Goal: Download file/media

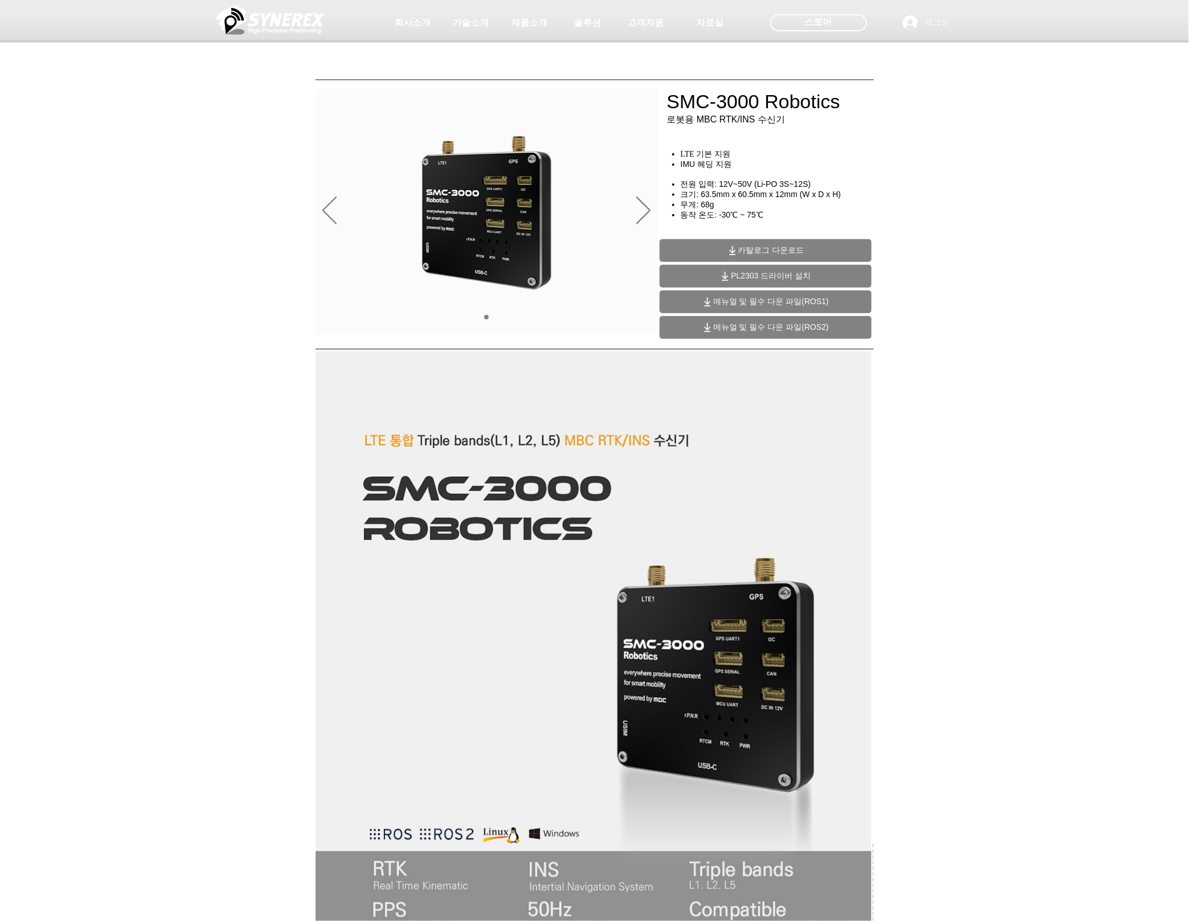
click at [1004, 306] on div "main content" at bounding box center [594, 259] width 1189 height 170
click at [819, 251] on span "카탈로그 다운로드" at bounding box center [766, 250] width 212 height 23
click at [785, 333] on span "메뉴얼 및 필수 다운 파일(ROS2)" at bounding box center [766, 327] width 212 height 23
click at [241, 181] on div "main content" at bounding box center [594, 259] width 1189 height 170
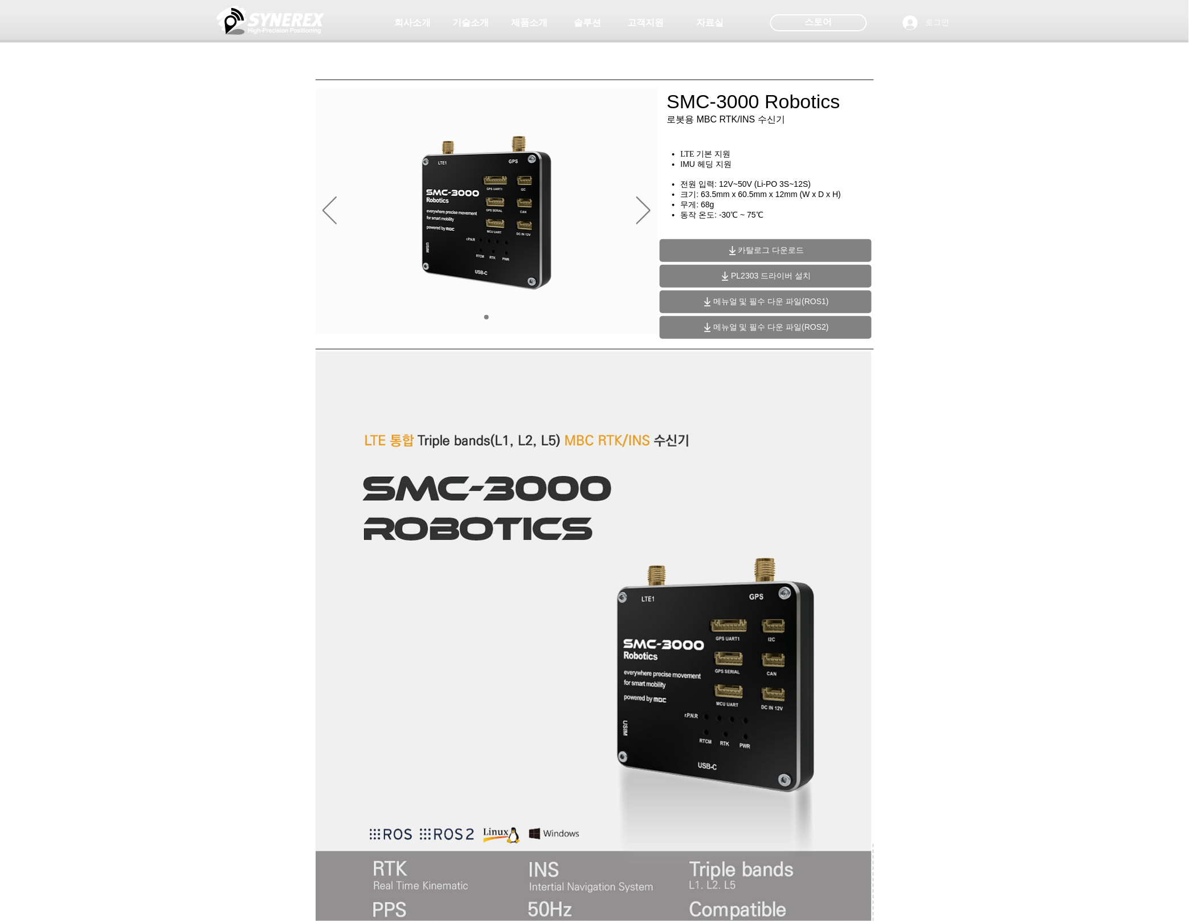
click at [972, 146] on div at bounding box center [594, 84] width 1189 height 169
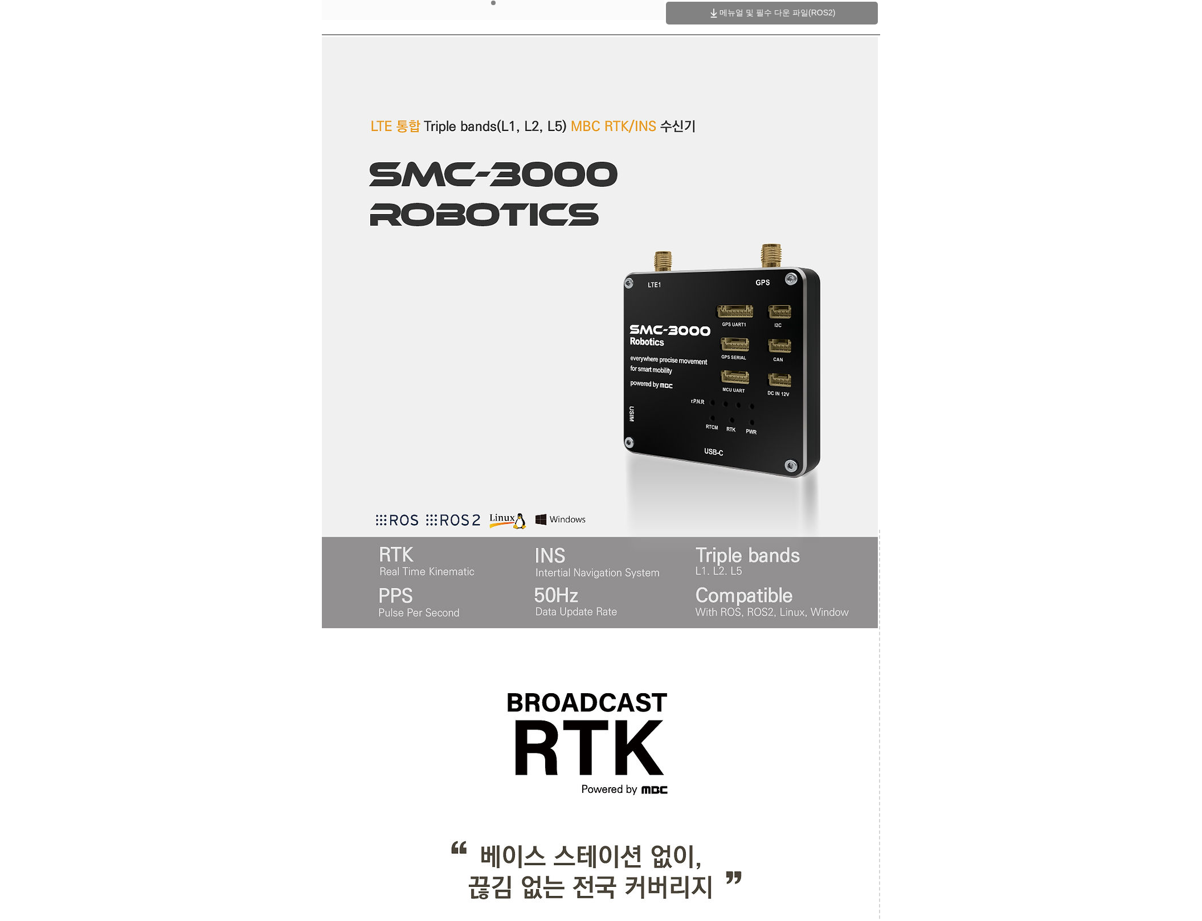
scroll to position [315, 0]
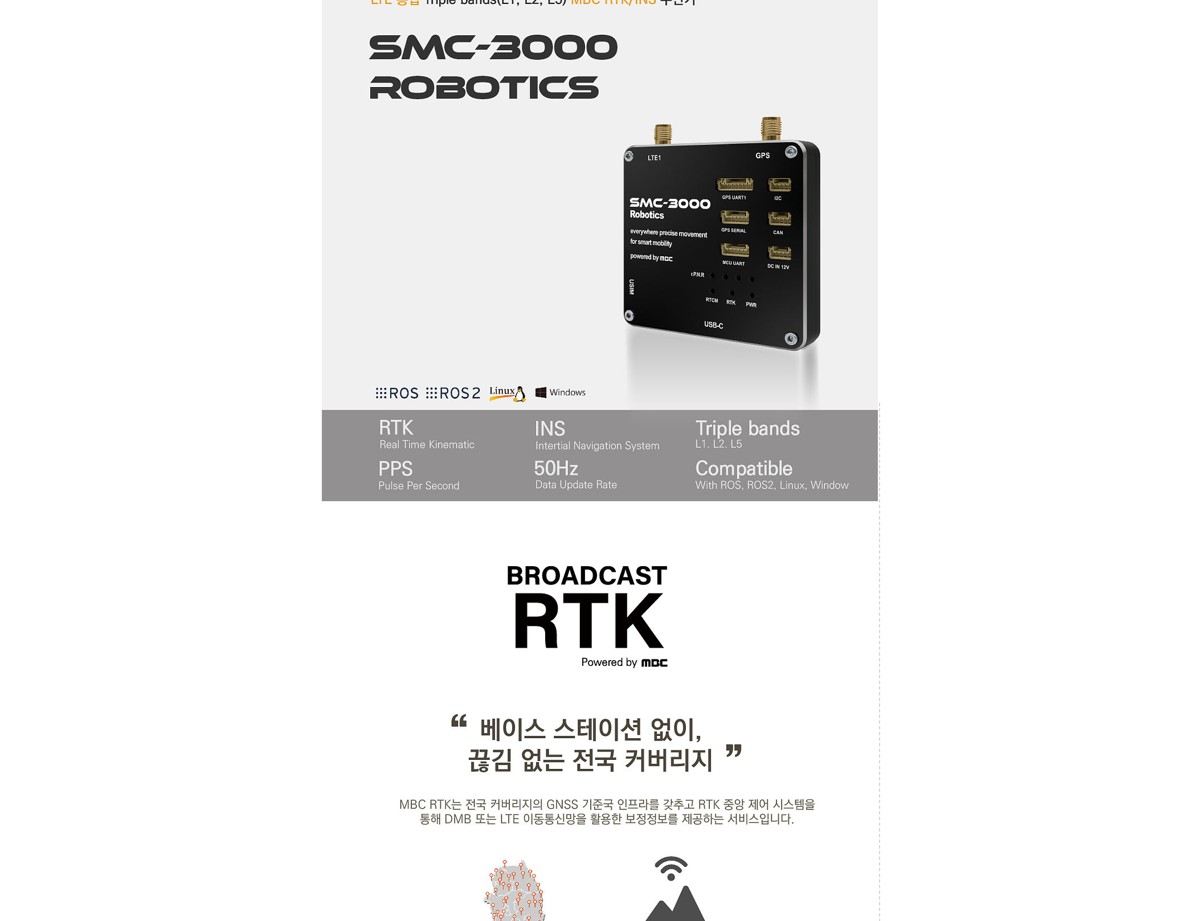
scroll to position [442, 0]
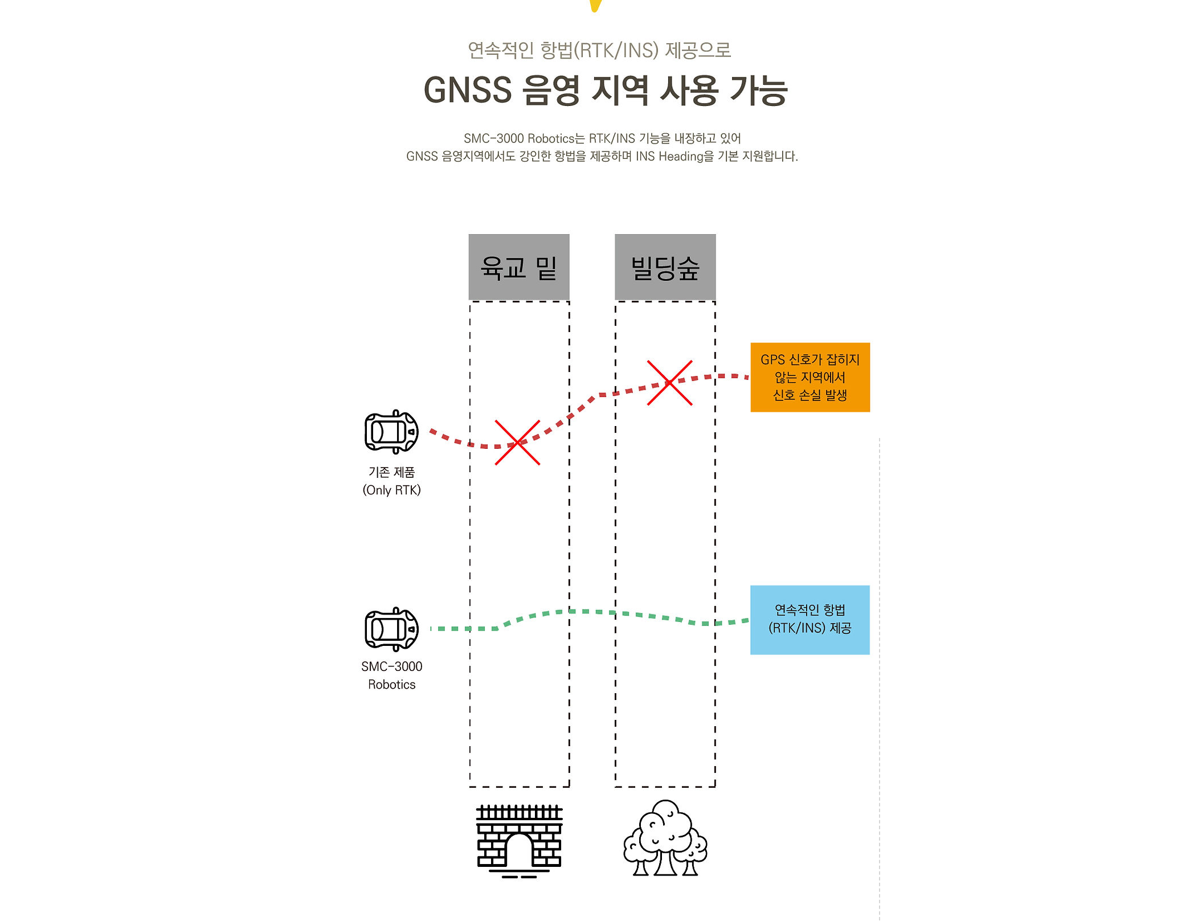
scroll to position [1708, 0]
click at [671, 197] on img at bounding box center [600, 831] width 556 height 4375
drag, startPoint x: 656, startPoint y: 228, endPoint x: 622, endPoint y: 221, distance: 34.9
click at [656, 228] on img at bounding box center [600, 831] width 556 height 4375
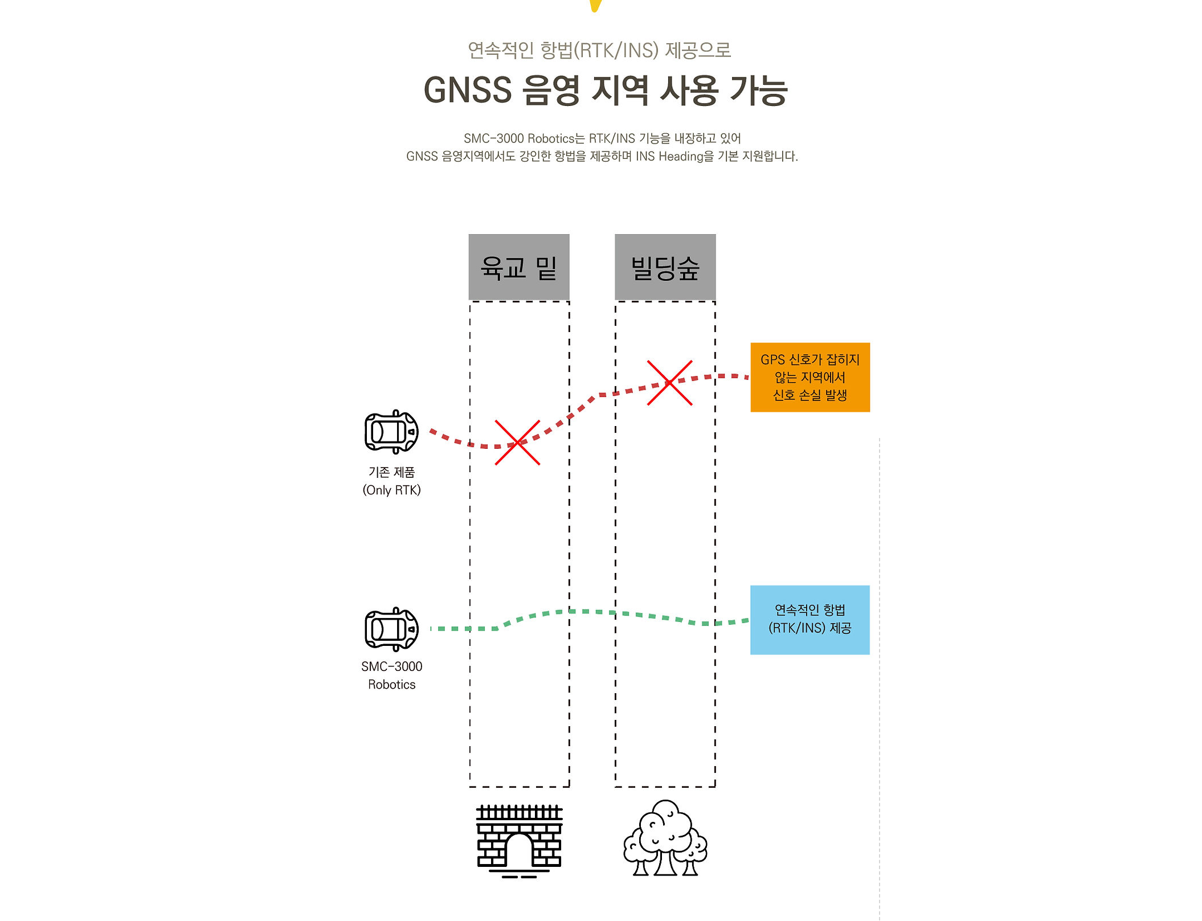
click at [975, 289] on div at bounding box center [601, 835] width 1202 height 4396
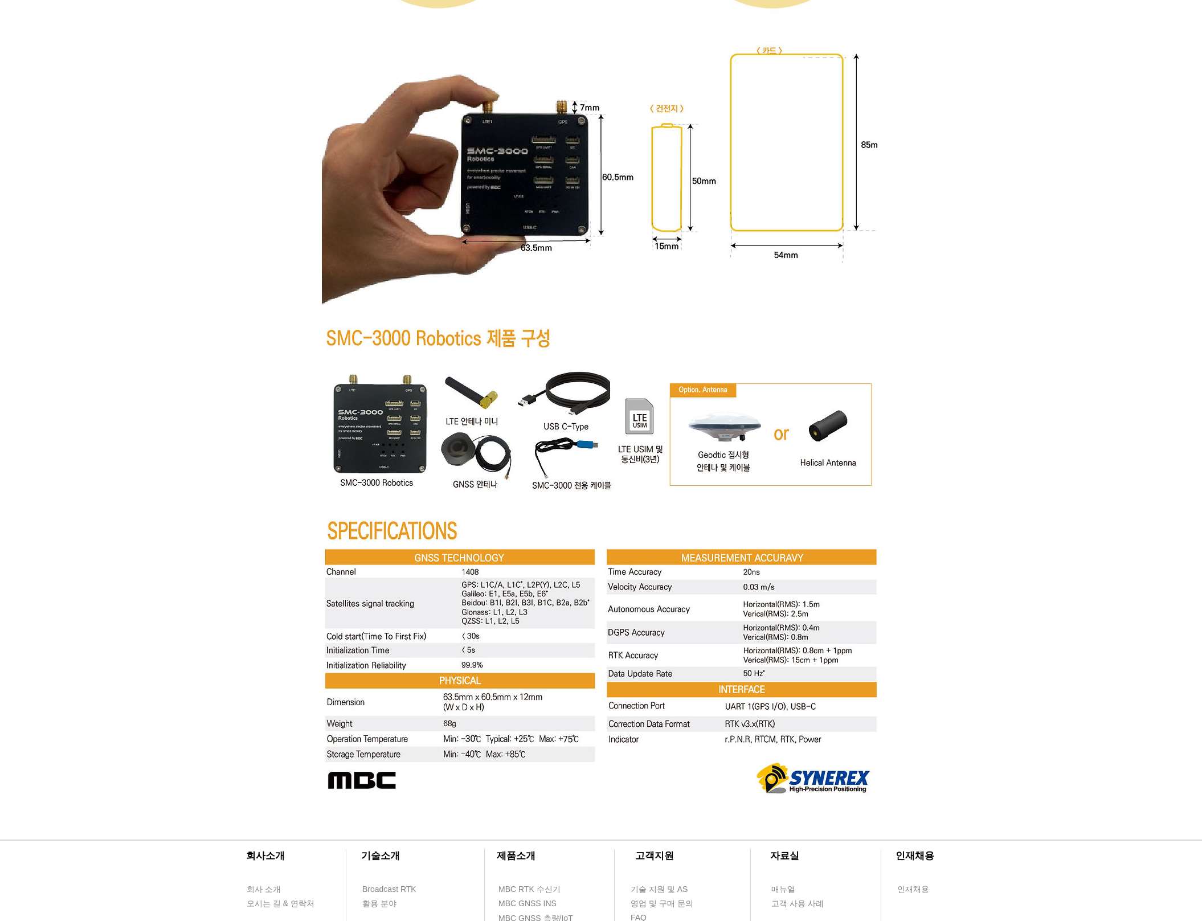
scroll to position [3922, 0]
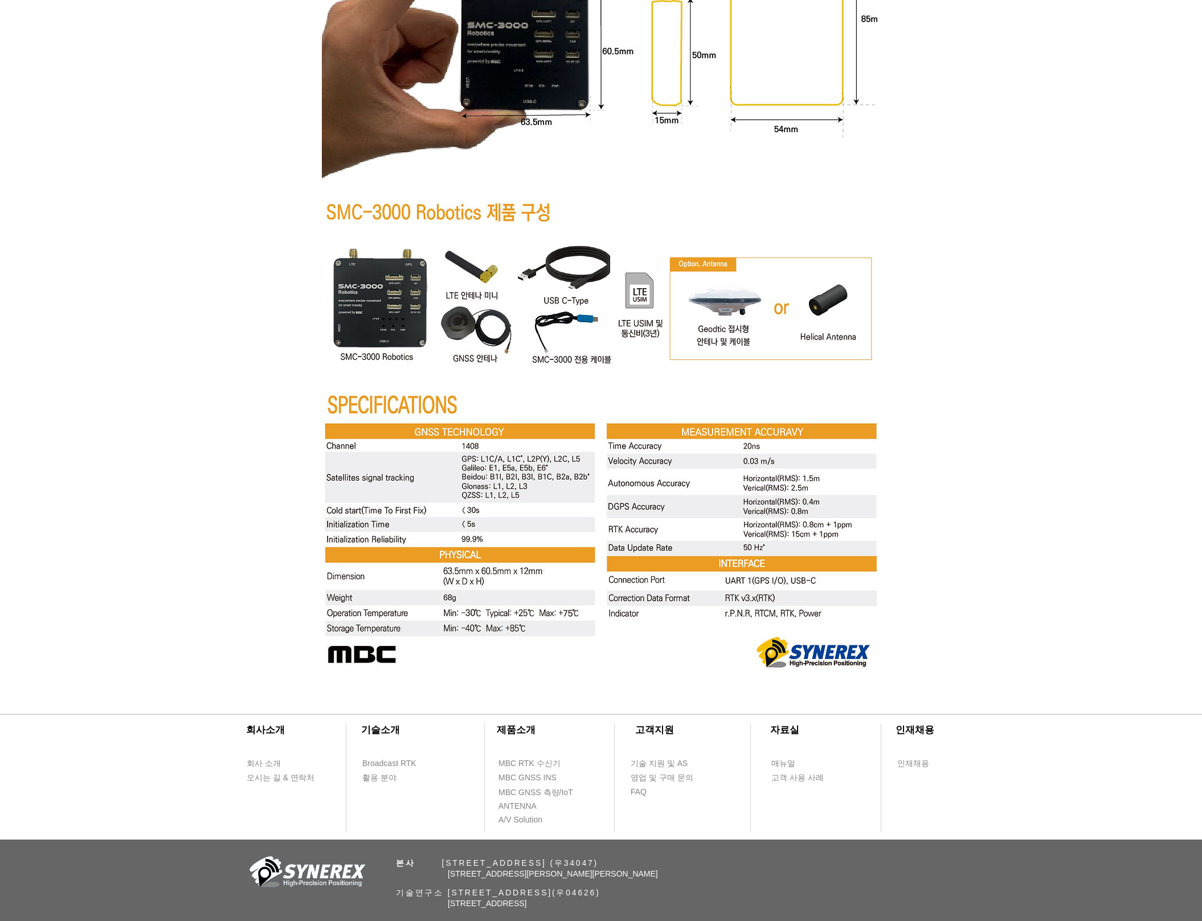
scroll to position [4120, 0]
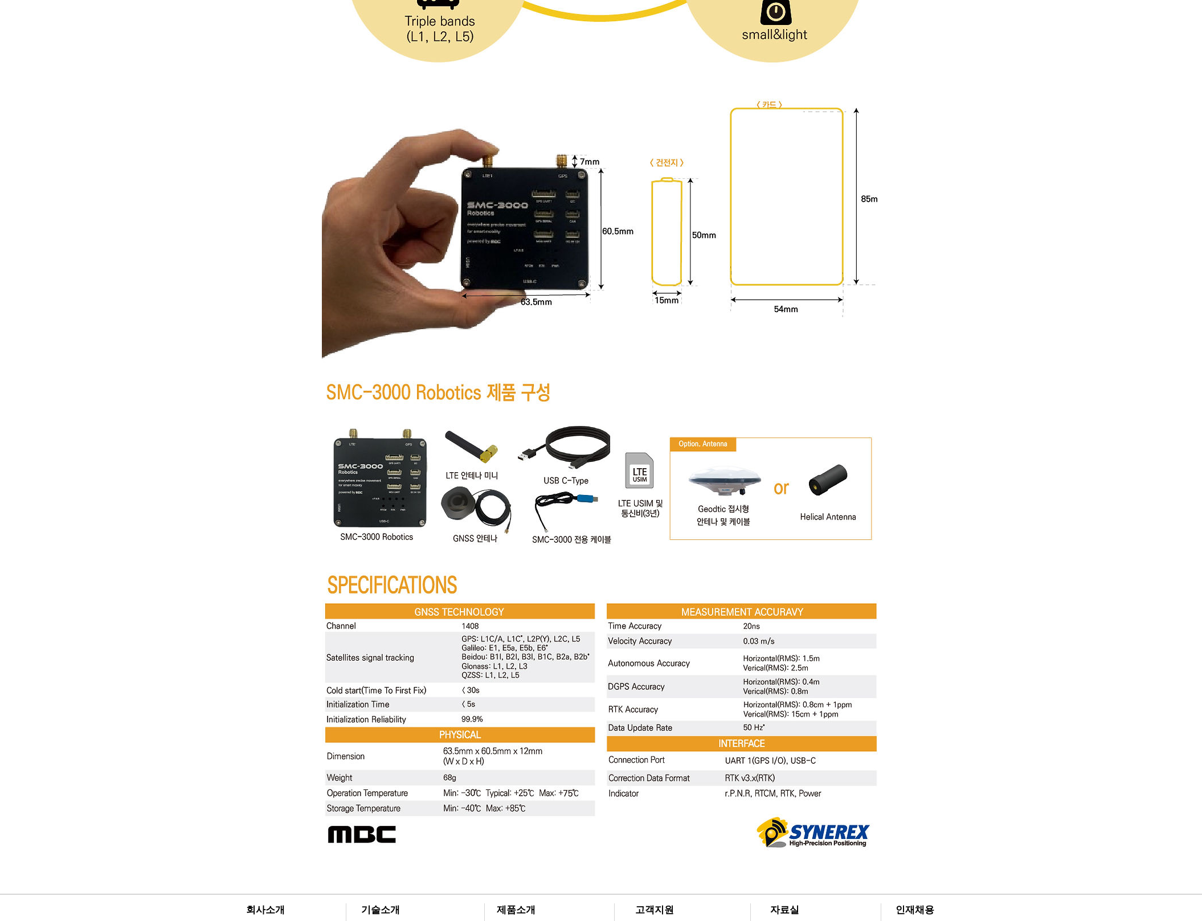
scroll to position [3867, 0]
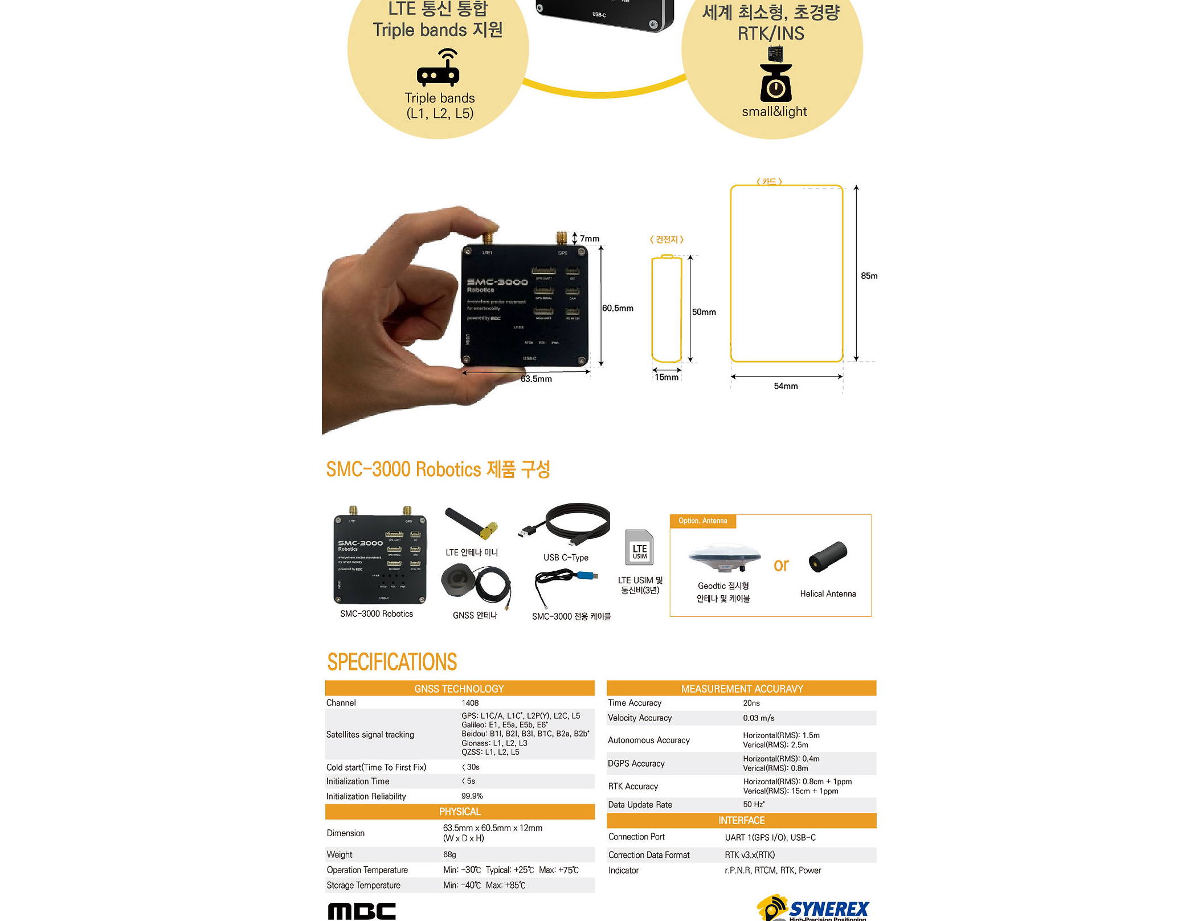
scroll to position [3790, 0]
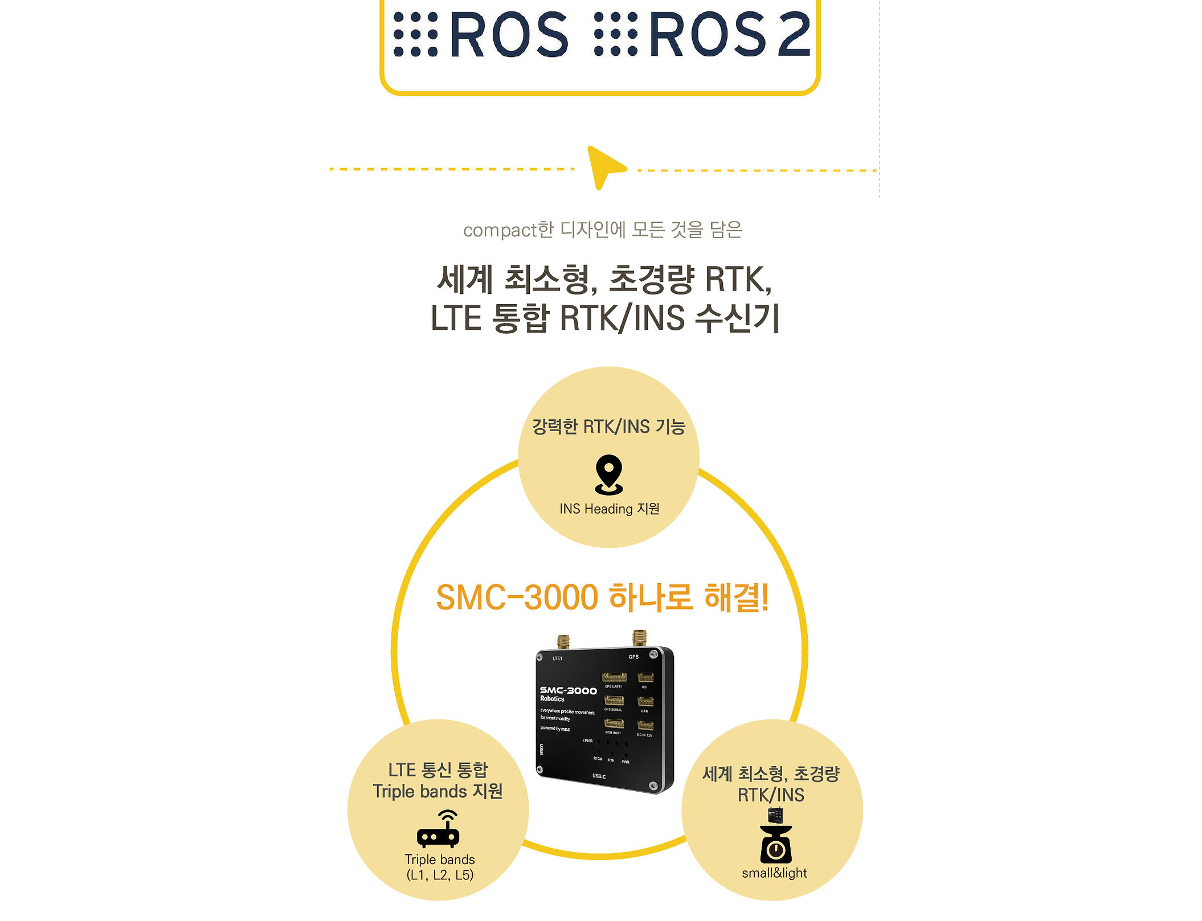
scroll to position [3029, 0]
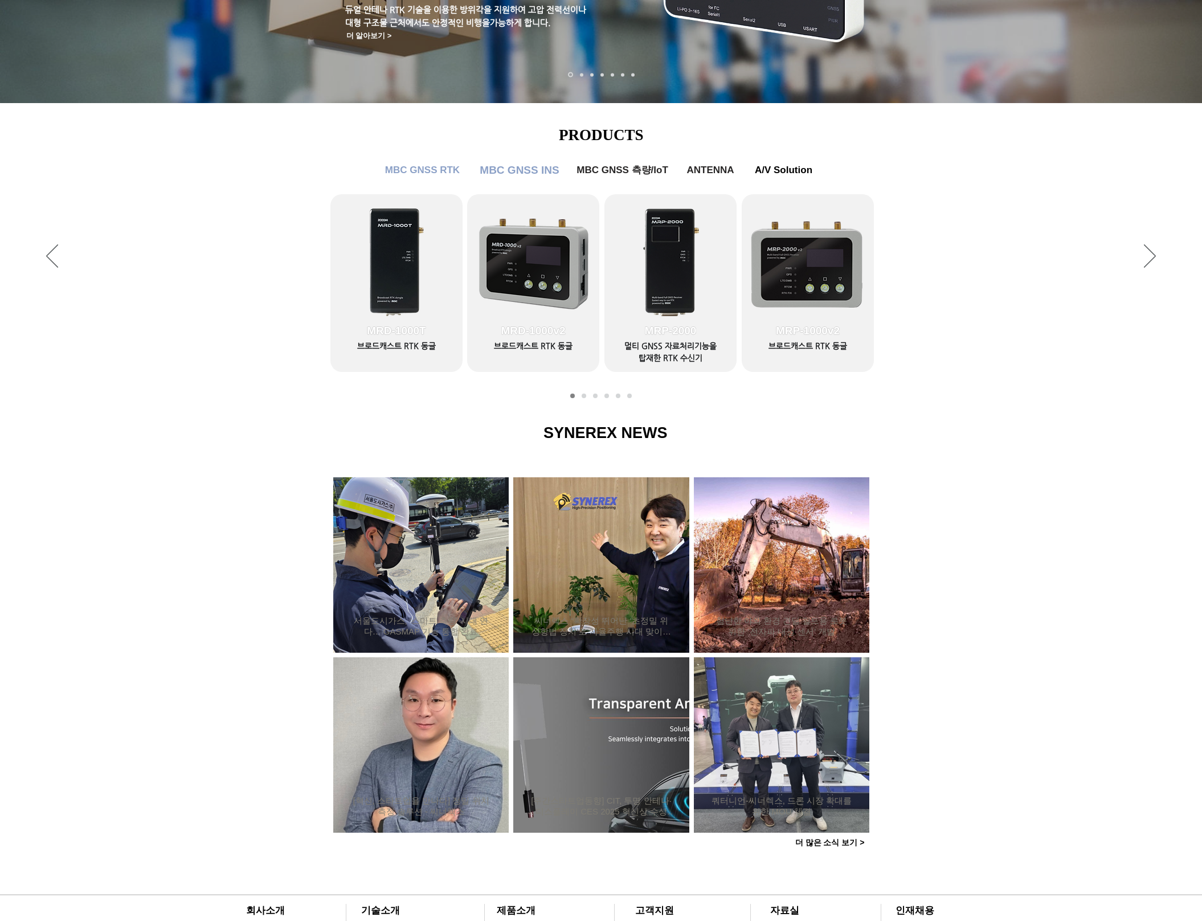
click at [501, 169] on span "MBC GNSS INS" at bounding box center [519, 170] width 79 height 13
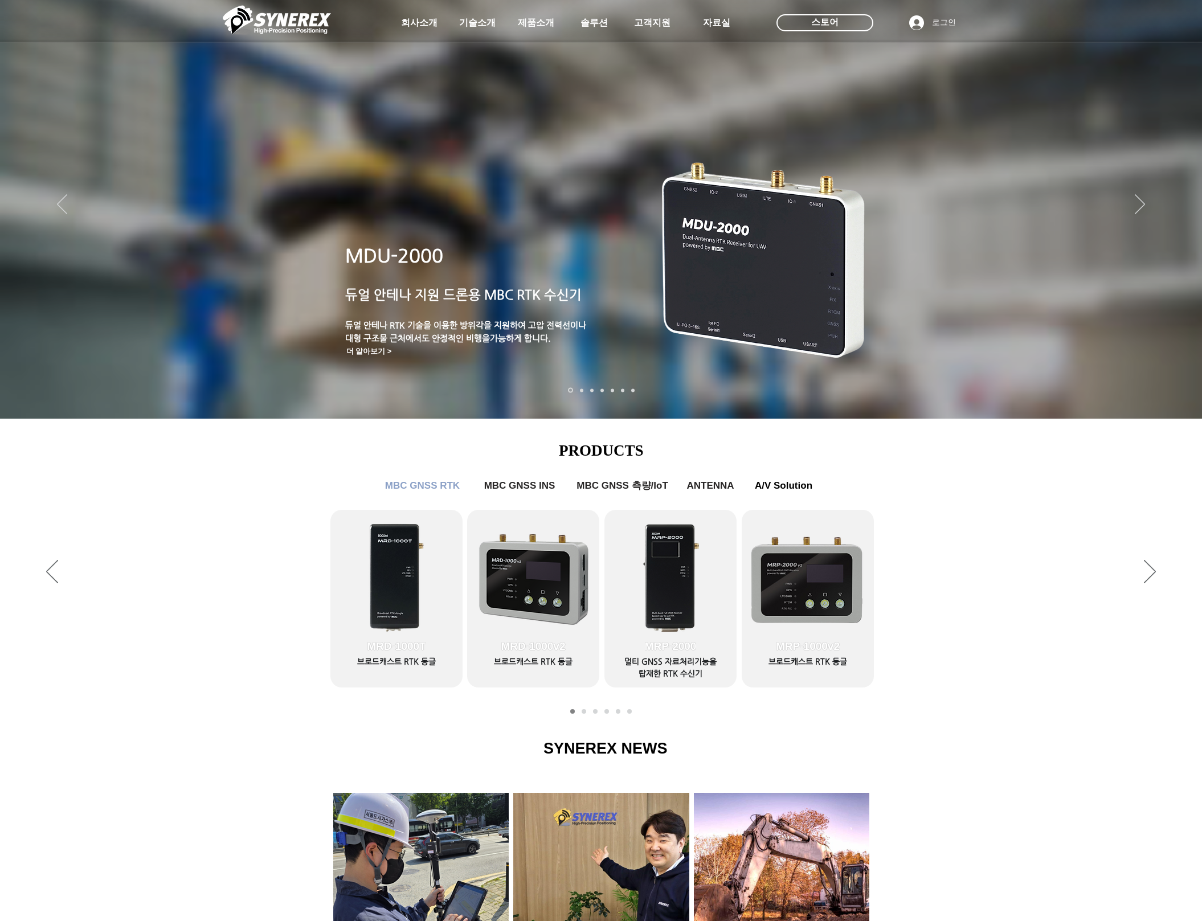
scroll to position [316, 0]
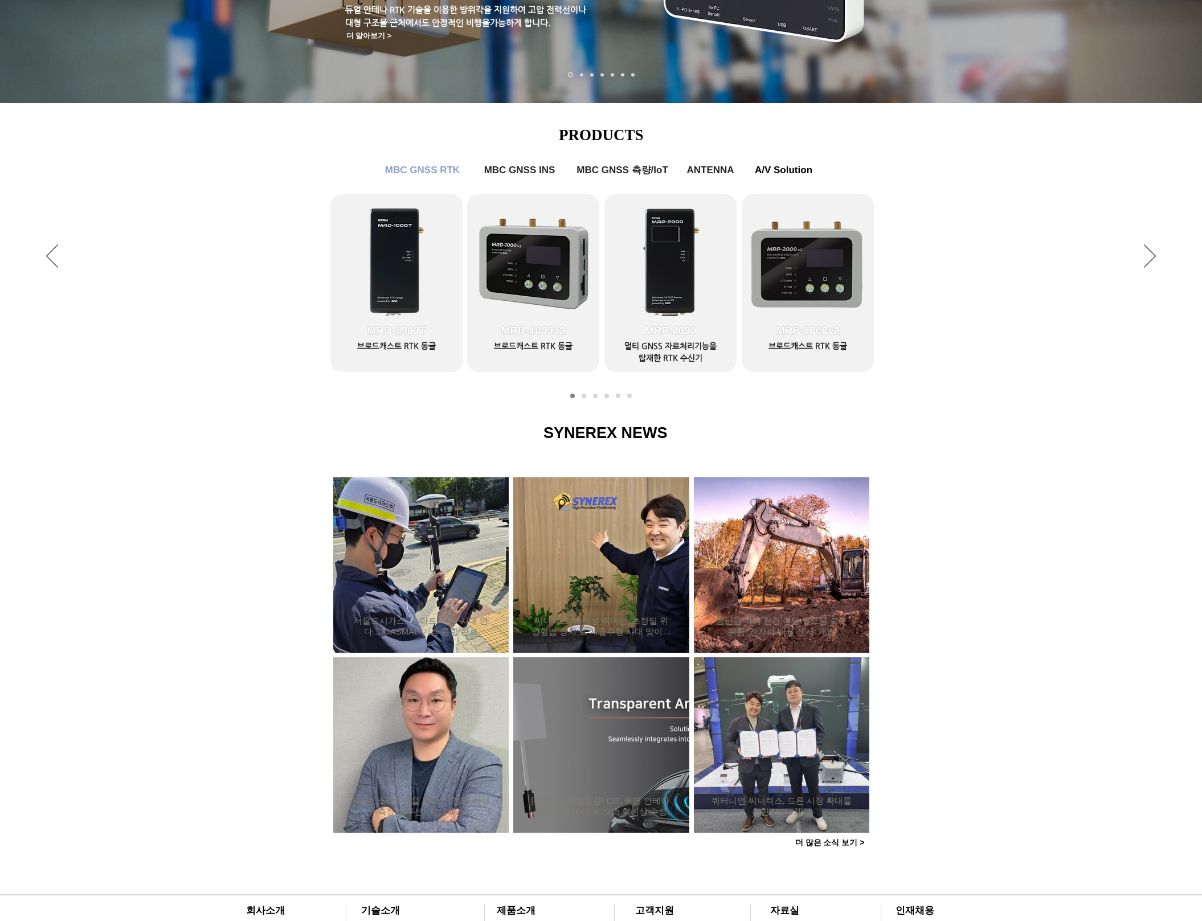
click at [137, 380] on div "슬라이드쇼" at bounding box center [601, 256] width 1202 height 307
click at [325, 311] on div "슬라이드쇼" at bounding box center [601, 256] width 1202 height 307
click at [1152, 259] on icon "다음" at bounding box center [1150, 255] width 12 height 23
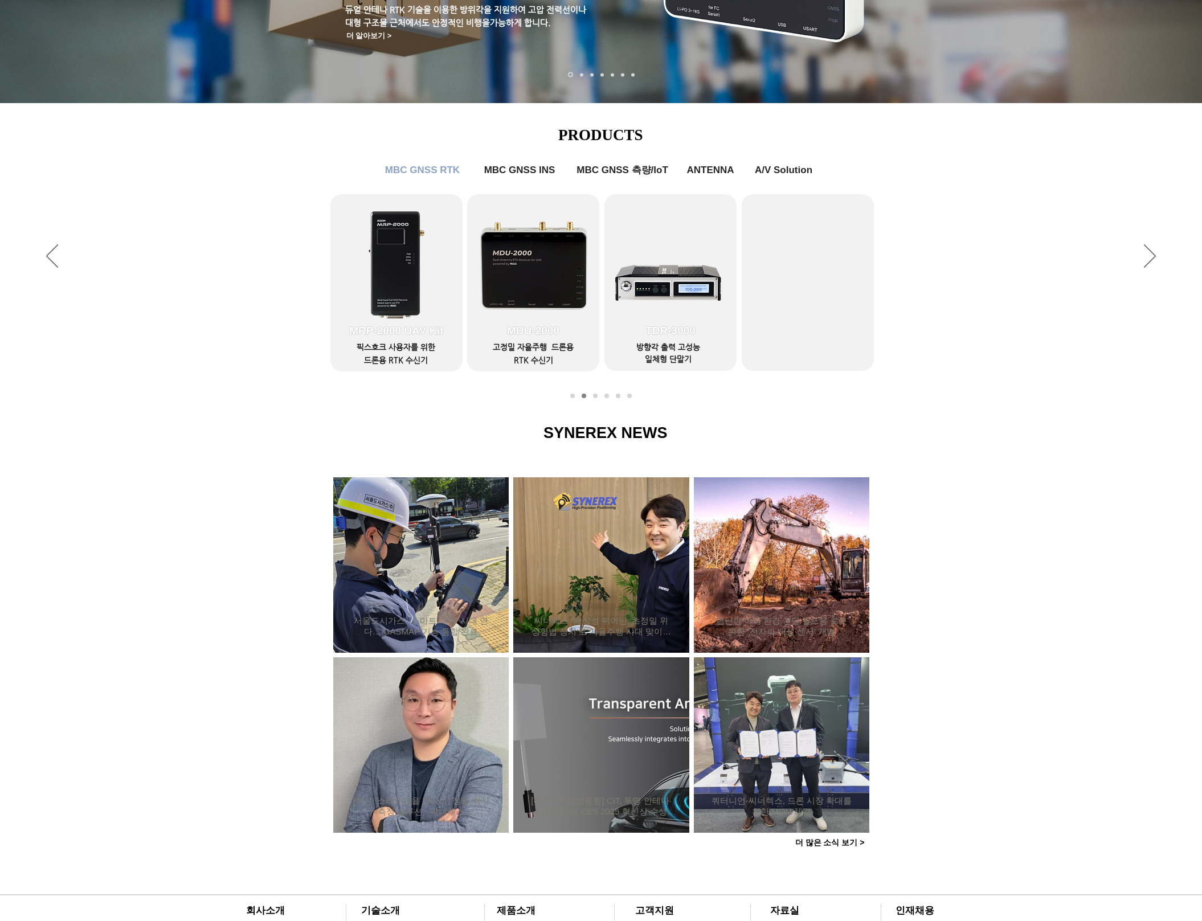
click at [63, 259] on div "슬라이드쇼" at bounding box center [601, 256] width 1202 height 307
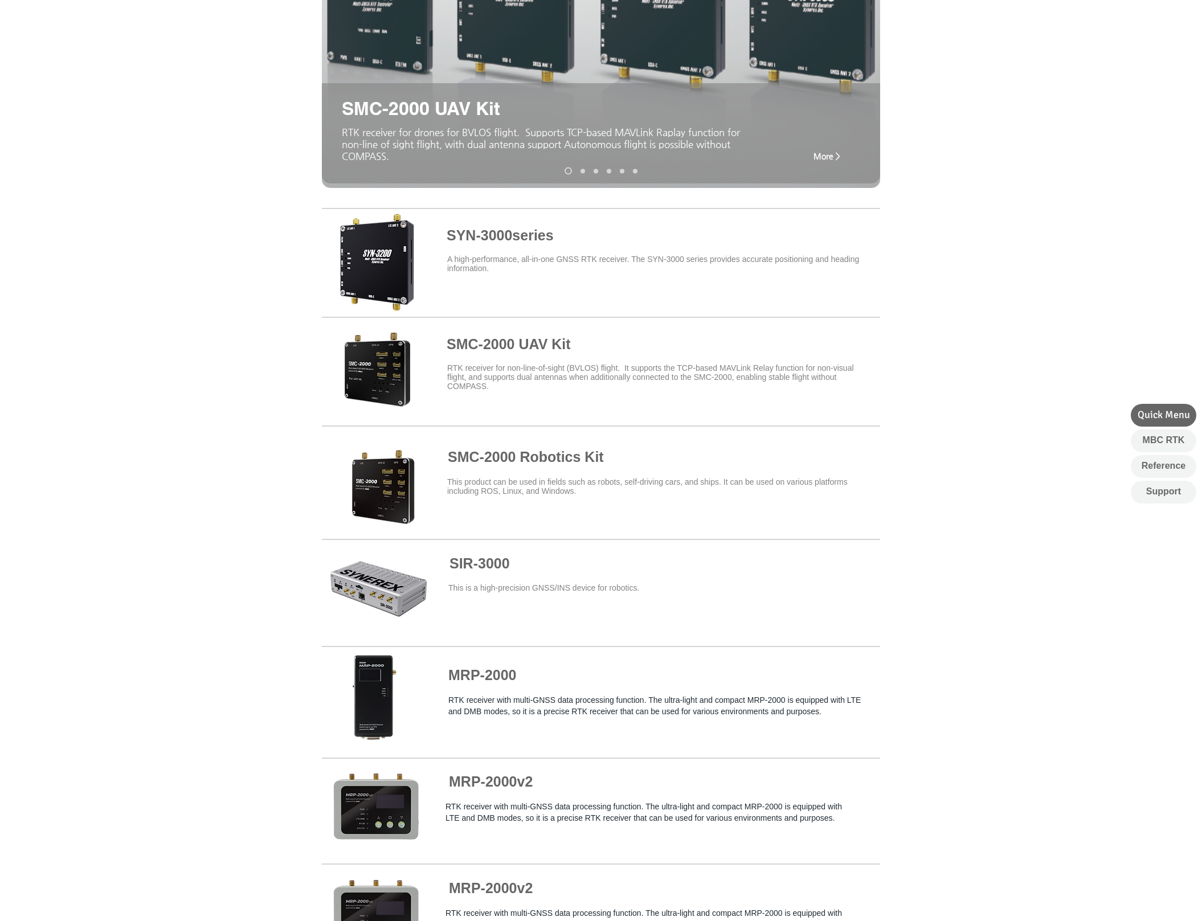
scroll to position [252, 0]
drag, startPoint x: 230, startPoint y: 420, endPoint x: 282, endPoint y: 412, distance: 52.4
click at [231, 420] on div at bounding box center [601, 364] width 1202 height 334
click at [385, 395] on span at bounding box center [601, 368] width 558 height 100
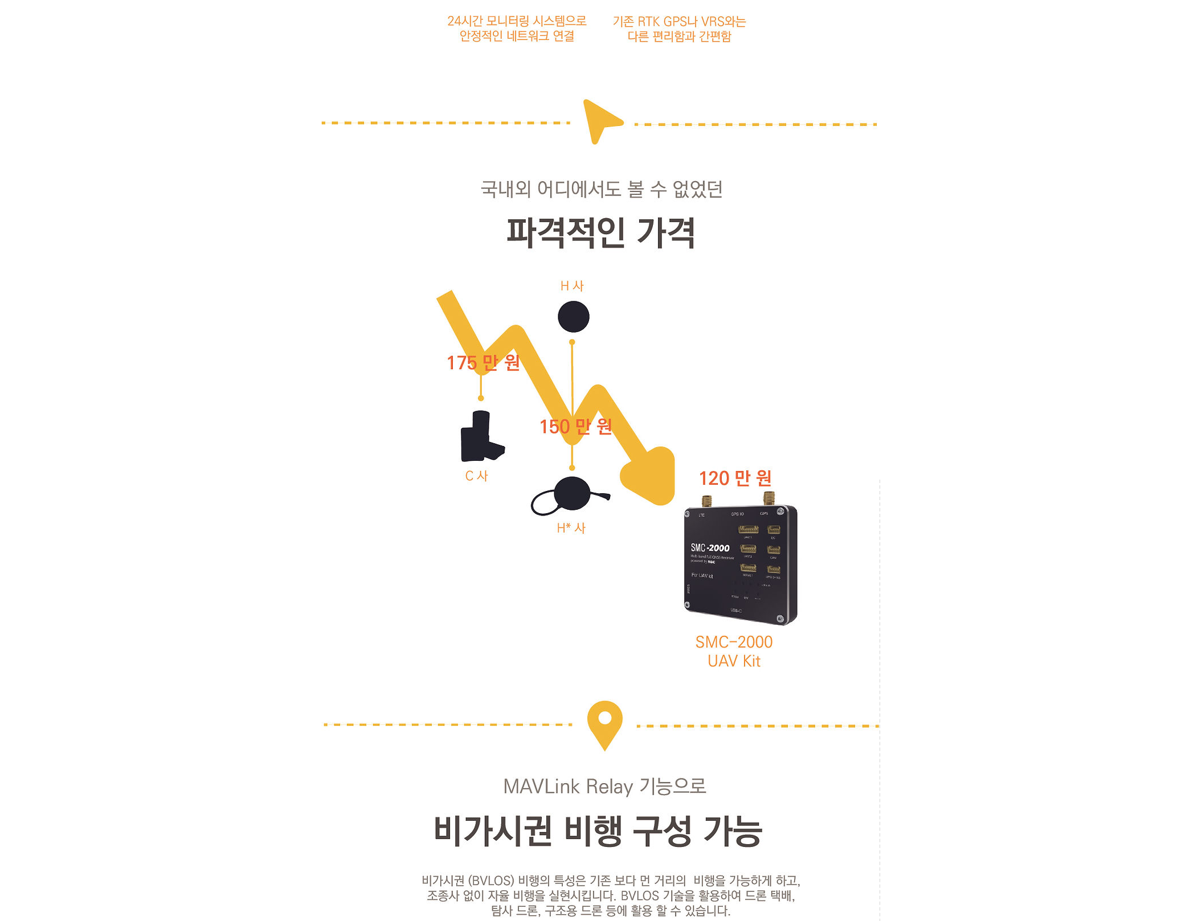
scroll to position [1646, 0]
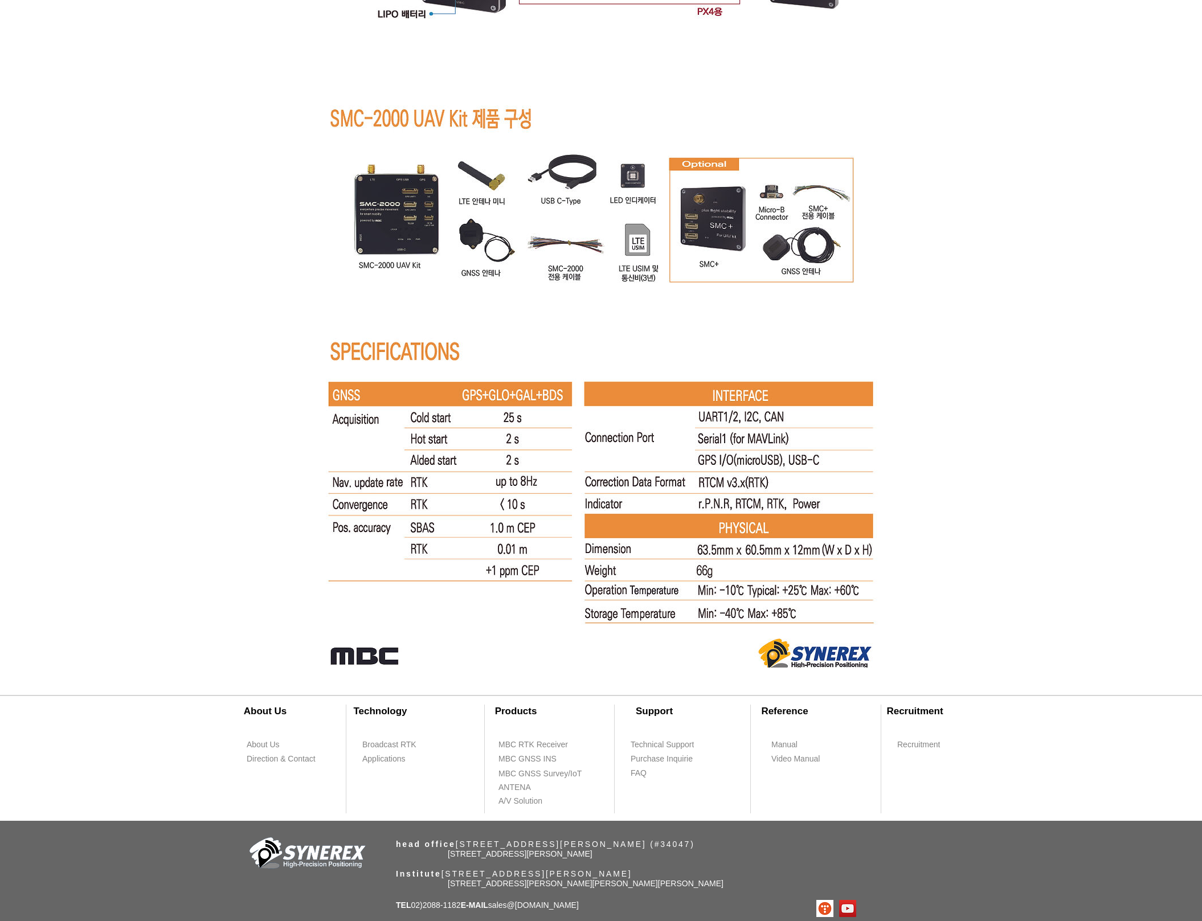
scroll to position [7084, 0]
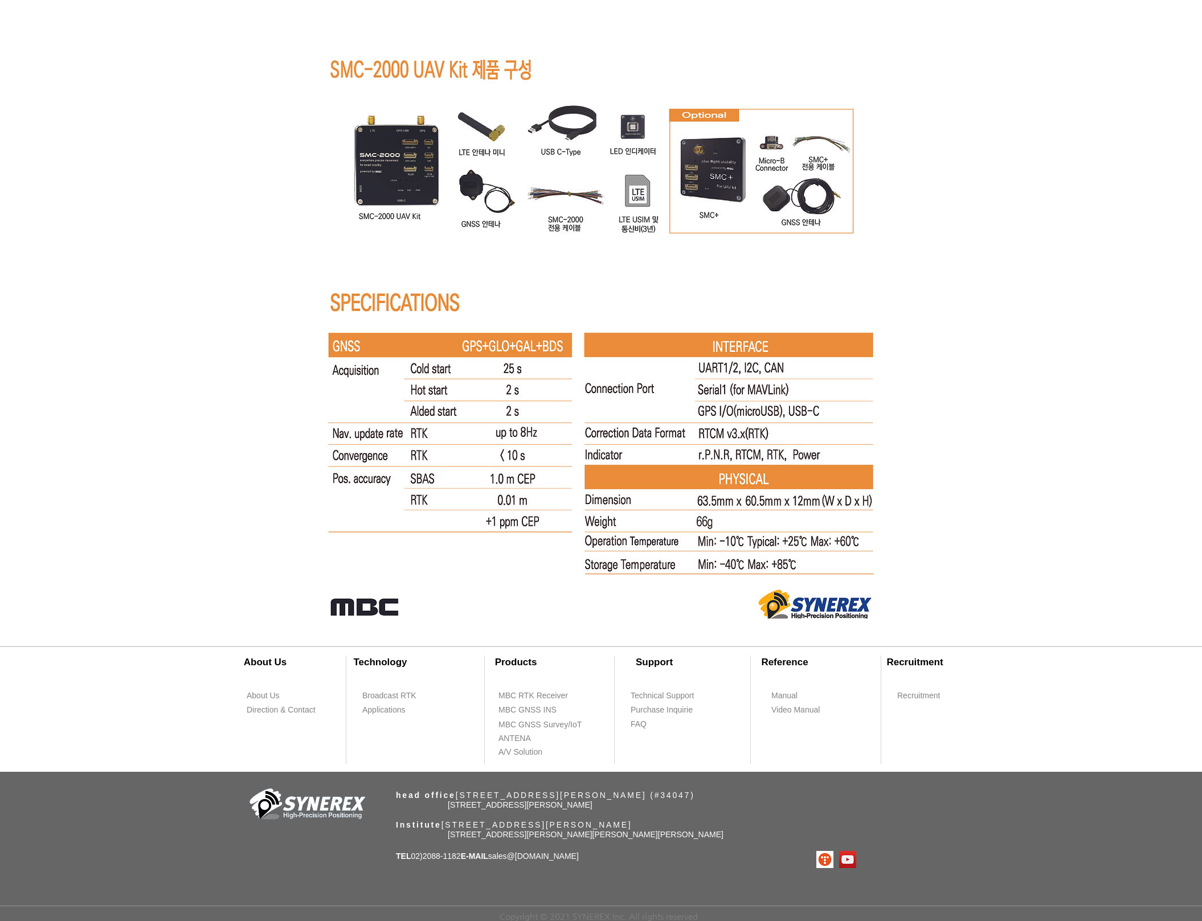
drag, startPoint x: 255, startPoint y: 395, endPoint x: 236, endPoint y: 397, distance: 19.4
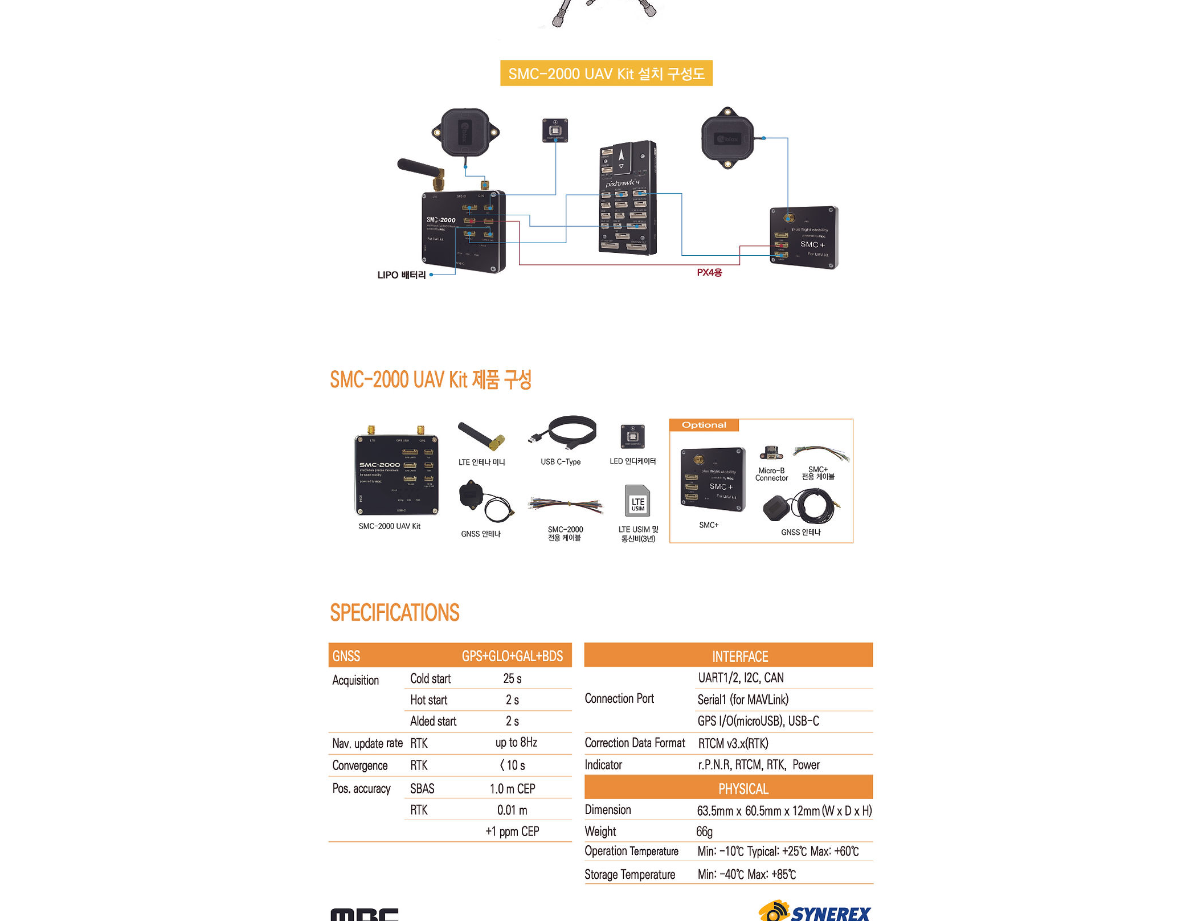
scroll to position [6769, 0]
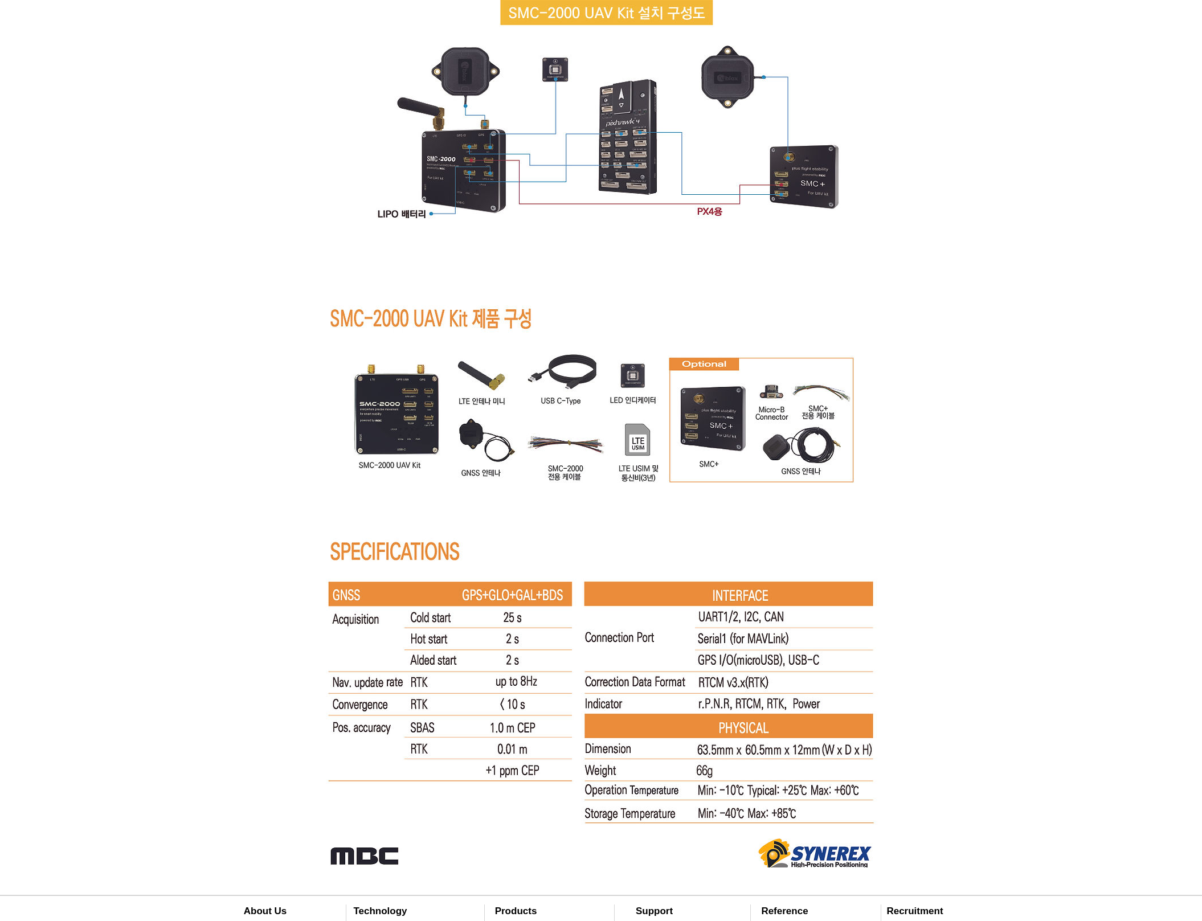
scroll to position [6831, 0]
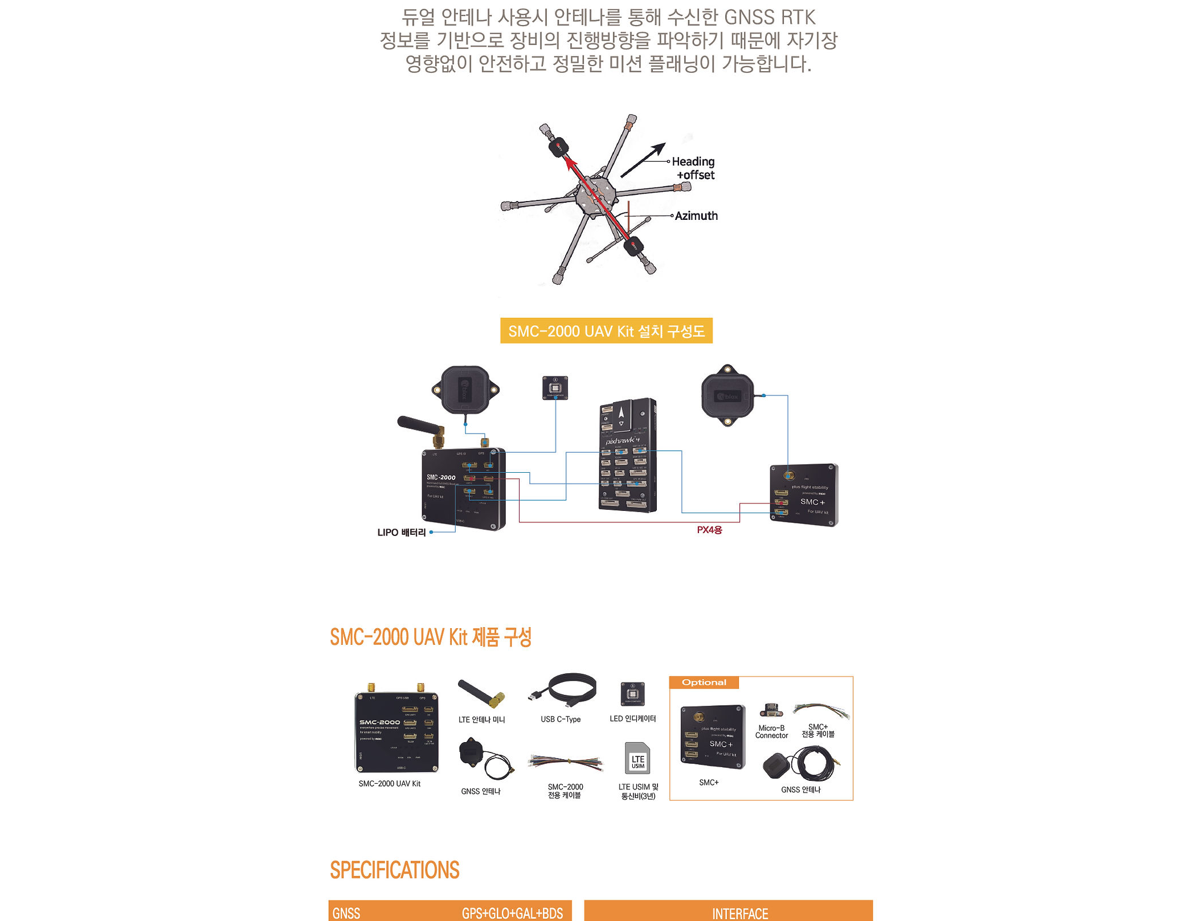
scroll to position [6514, 0]
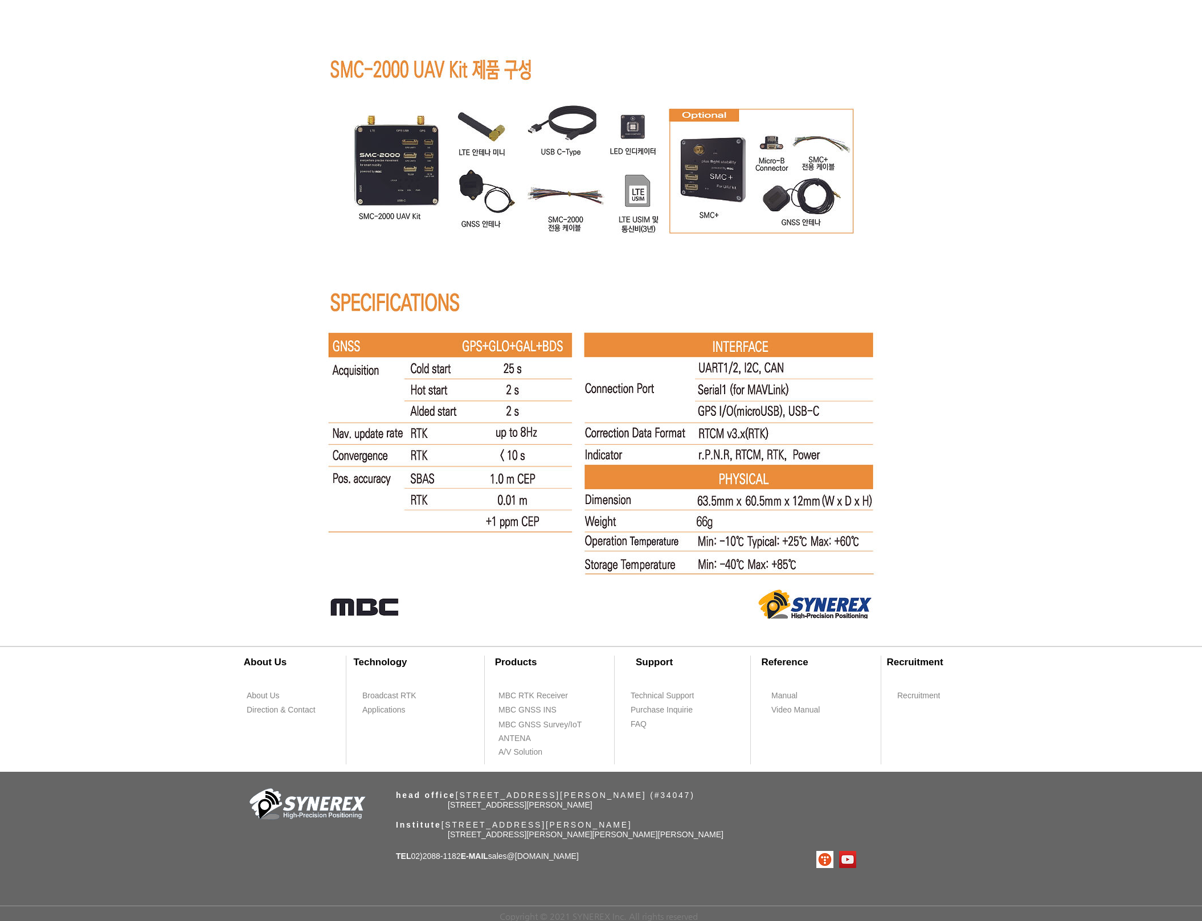
scroll to position [7084, 0]
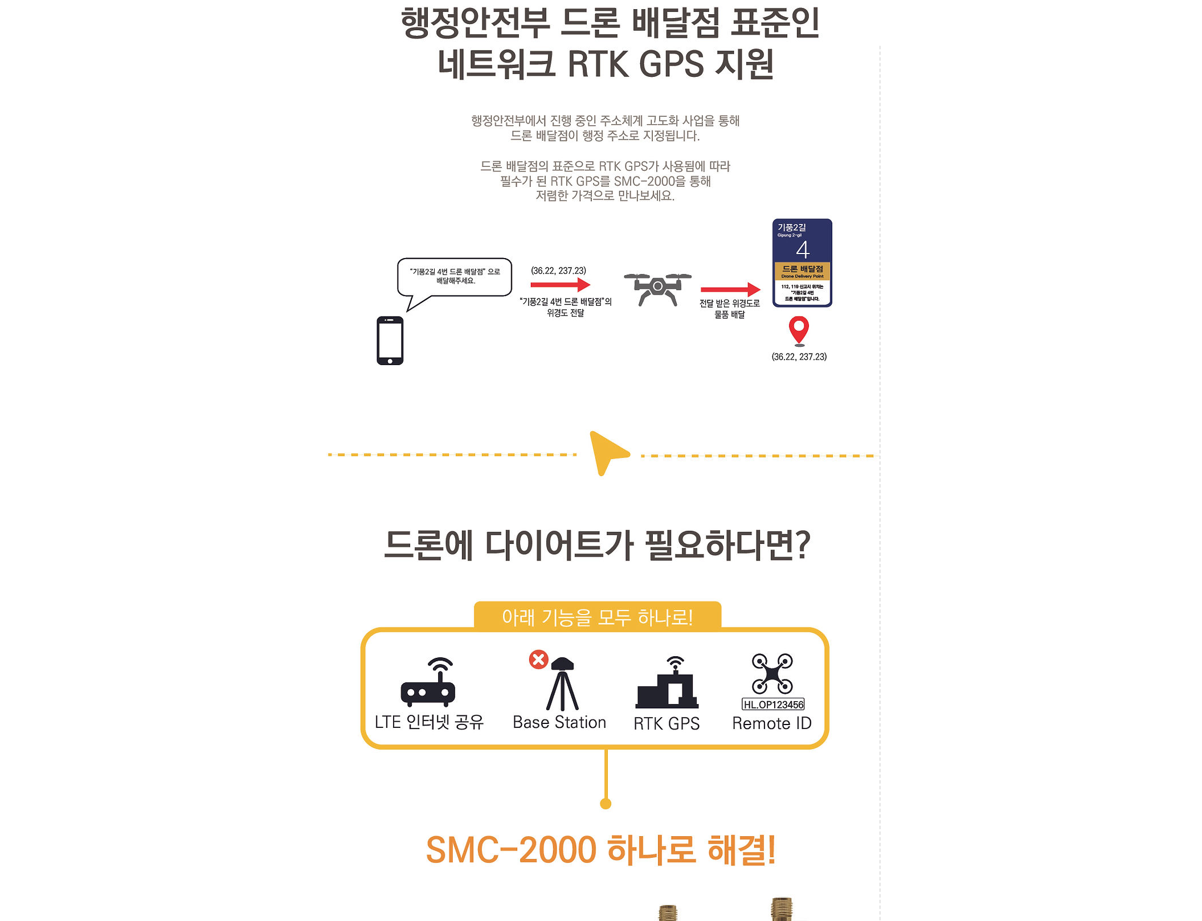
scroll to position [4111, 0]
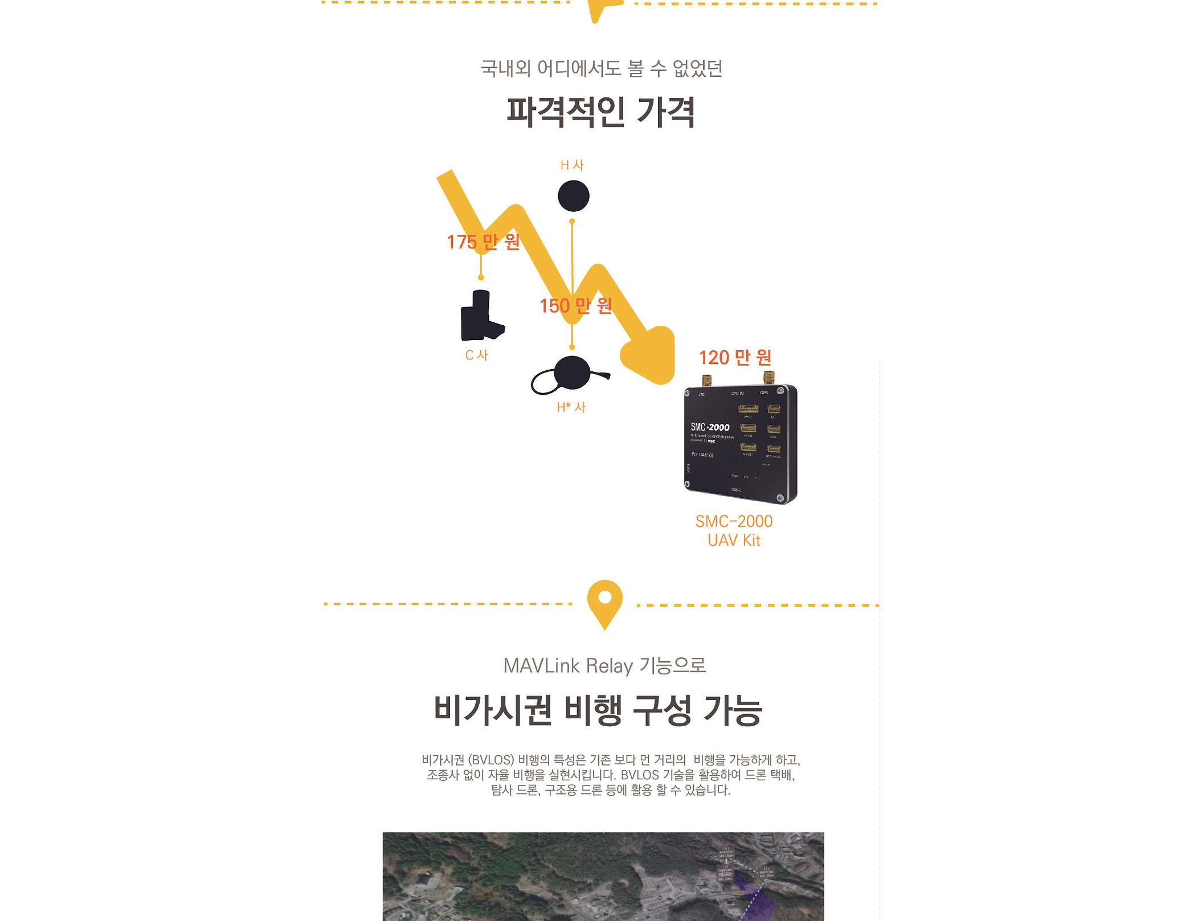
scroll to position [1768, 0]
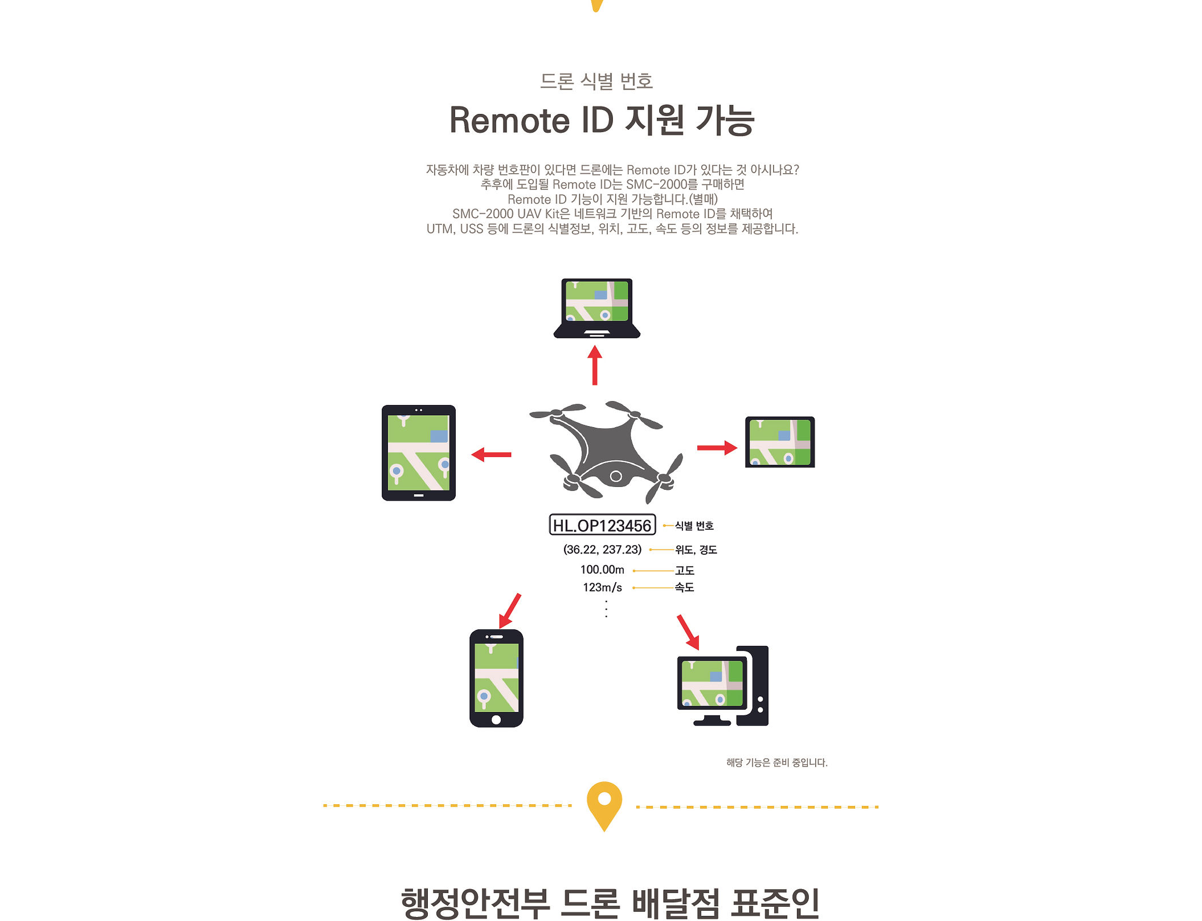
click at [211, 314] on div at bounding box center [601, 793] width 1202 height 7362
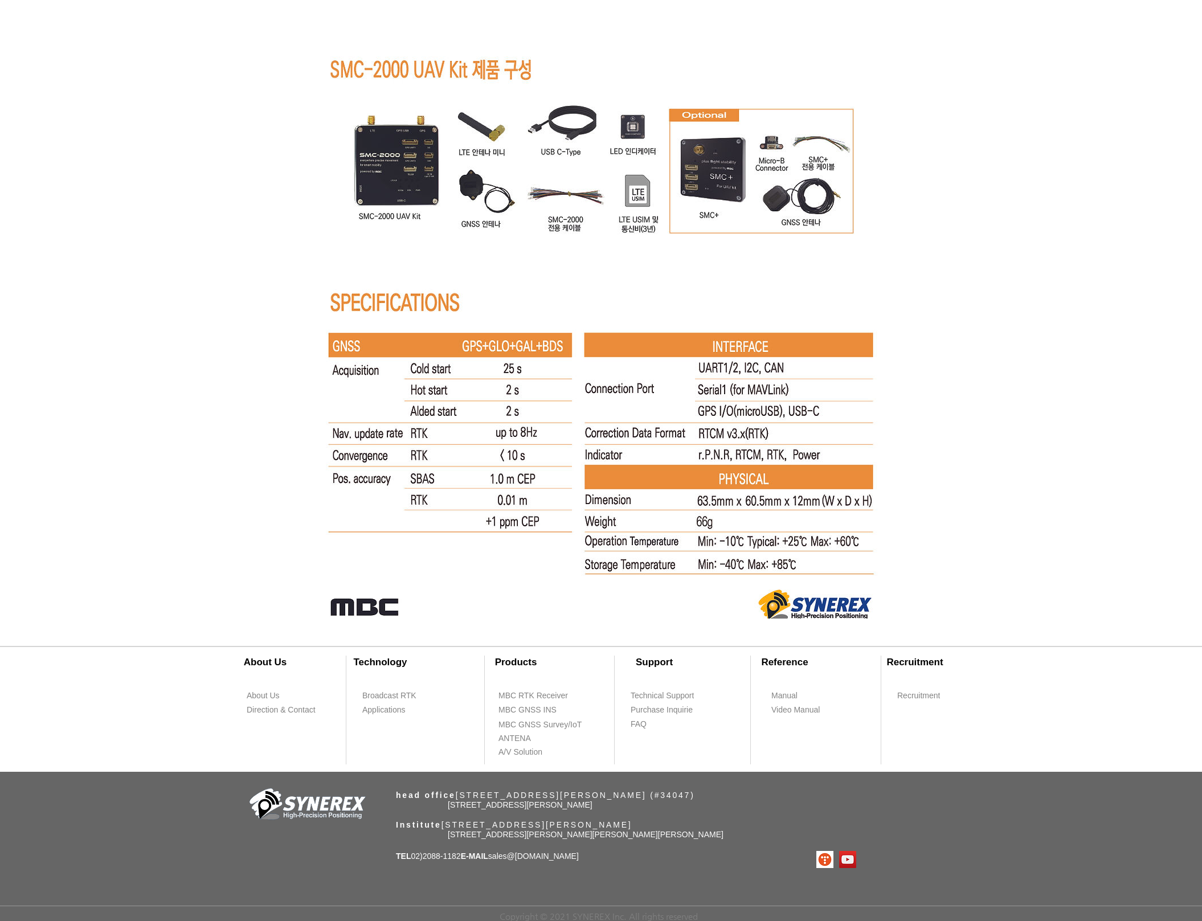
scroll to position [7084, 0]
